Goal: Task Accomplishment & Management: Manage account settings

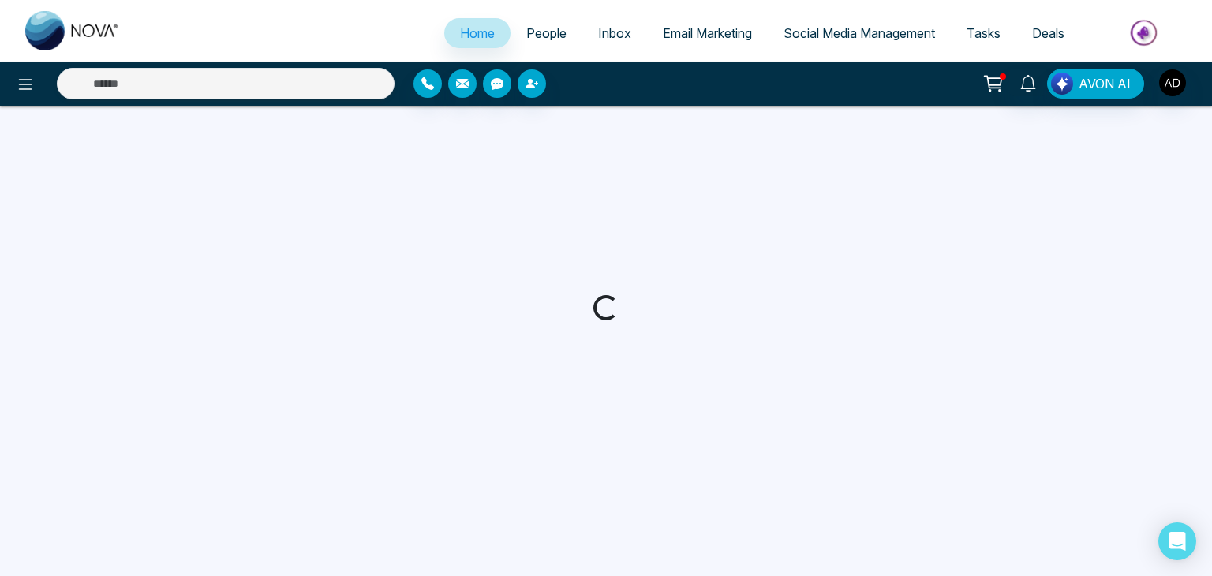
select select "*"
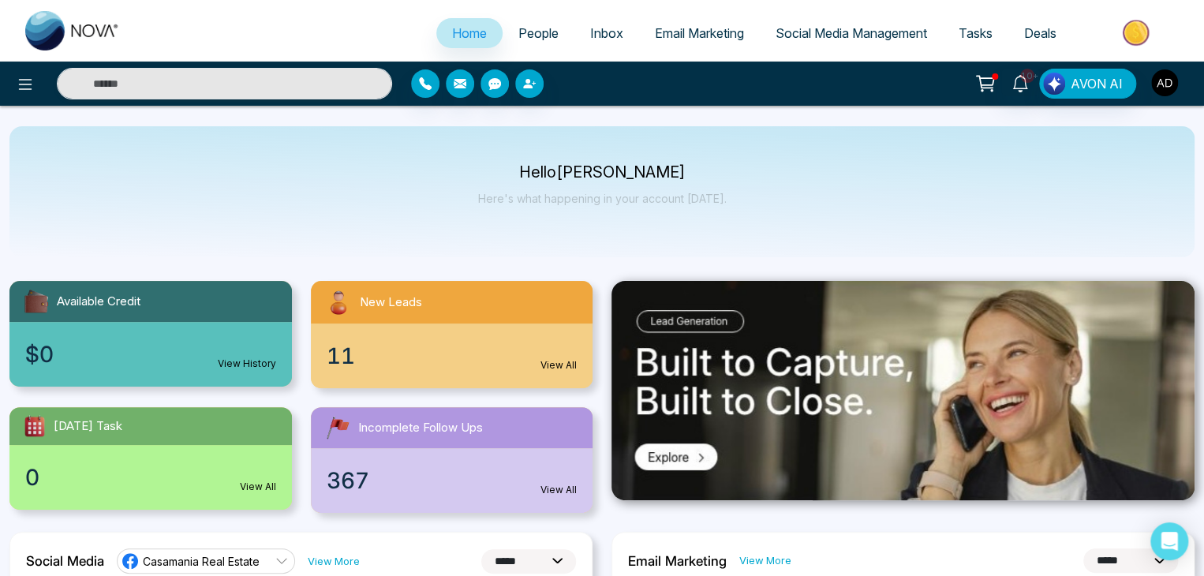
click at [1164, 83] on img "button" at bounding box center [1164, 82] width 27 height 27
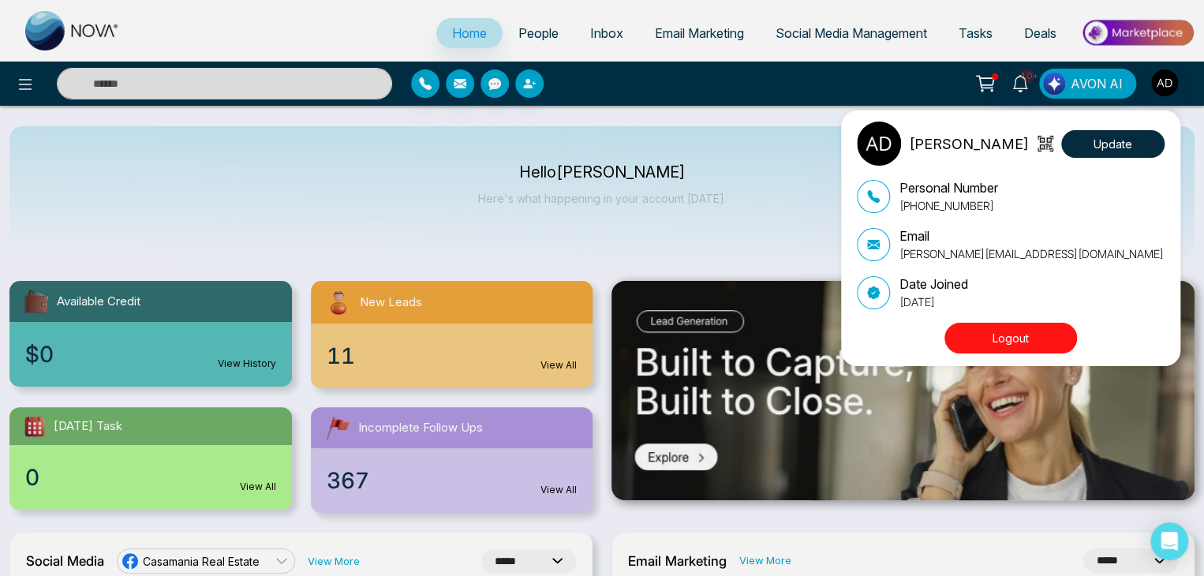
click at [1034, 342] on button "Logout" at bounding box center [1010, 338] width 133 height 31
